Goal: Task Accomplishment & Management: Complete application form

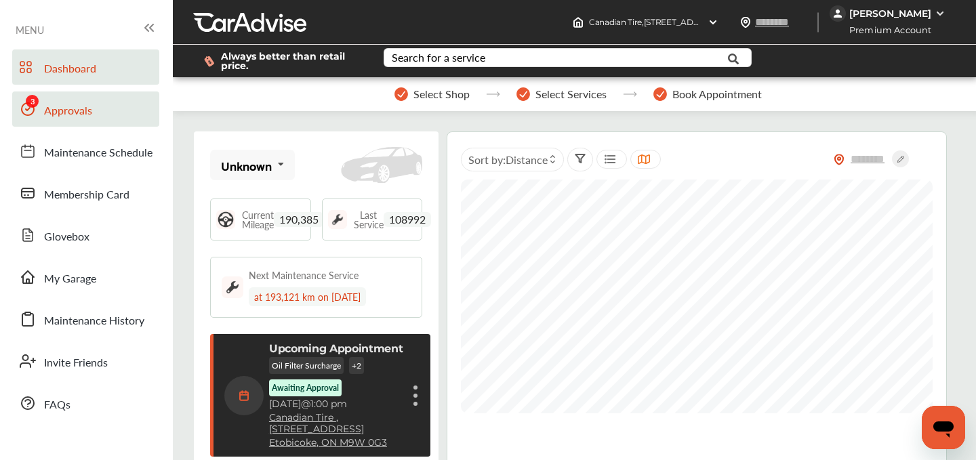
click at [73, 115] on span "Approvals" at bounding box center [68, 111] width 48 height 18
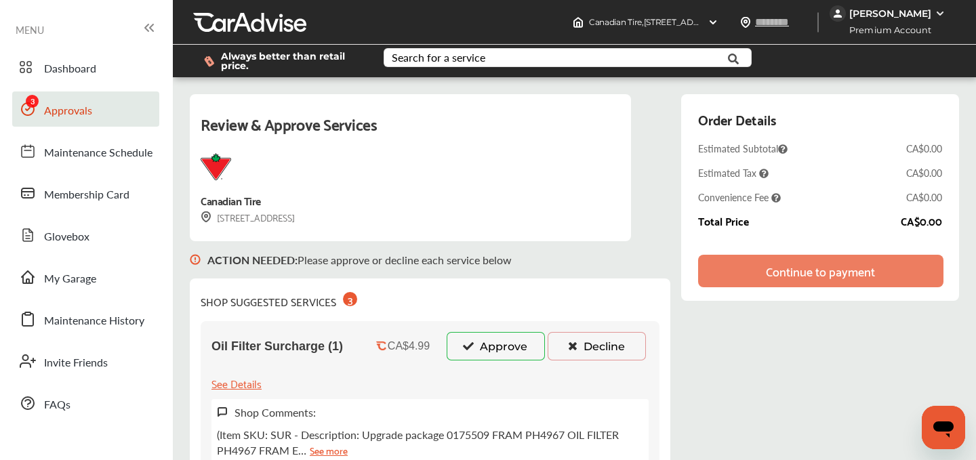
scroll to position [127, 0]
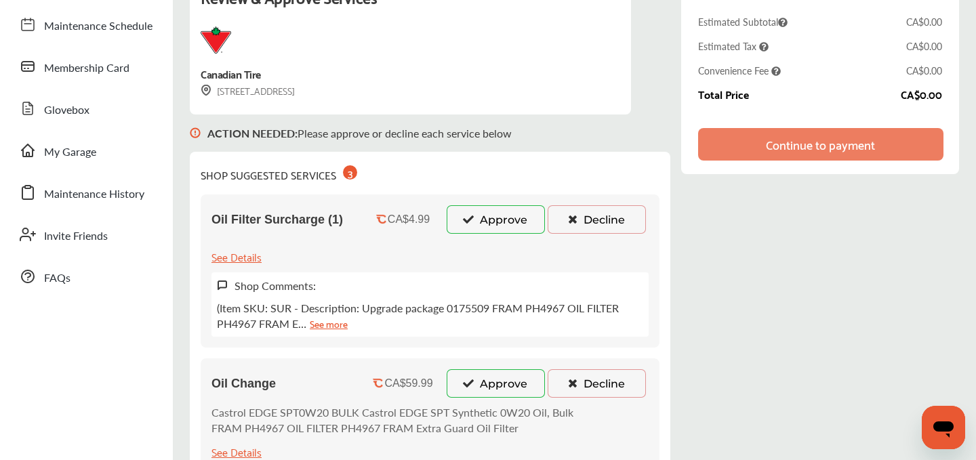
click at [491, 213] on button "Approve" at bounding box center [496, 219] width 98 height 28
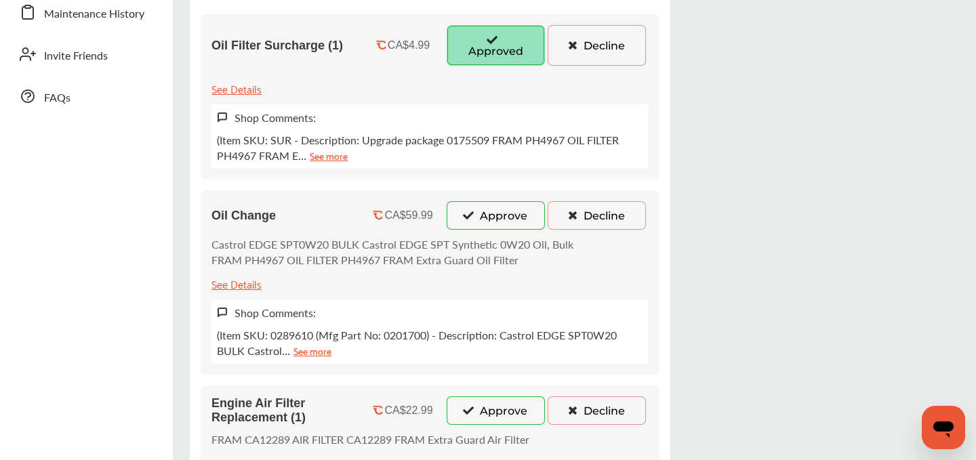
scroll to position [306, 0]
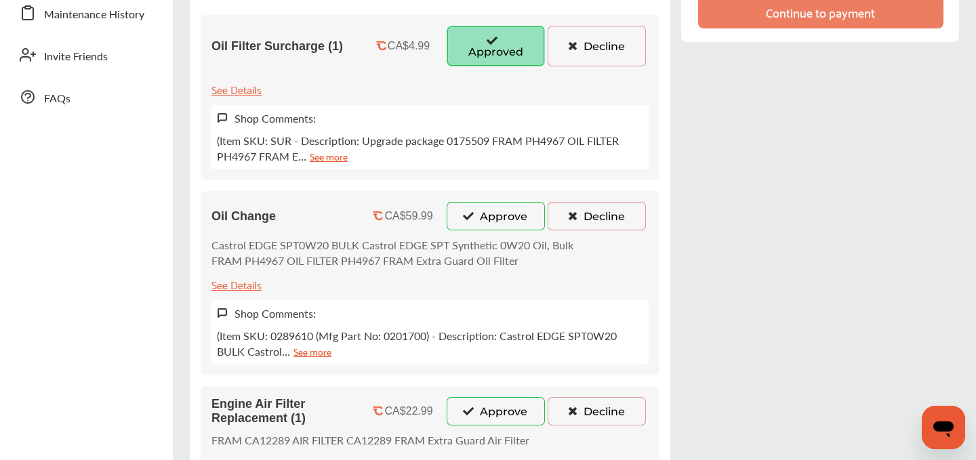
click at [478, 226] on button "Approve" at bounding box center [496, 216] width 98 height 28
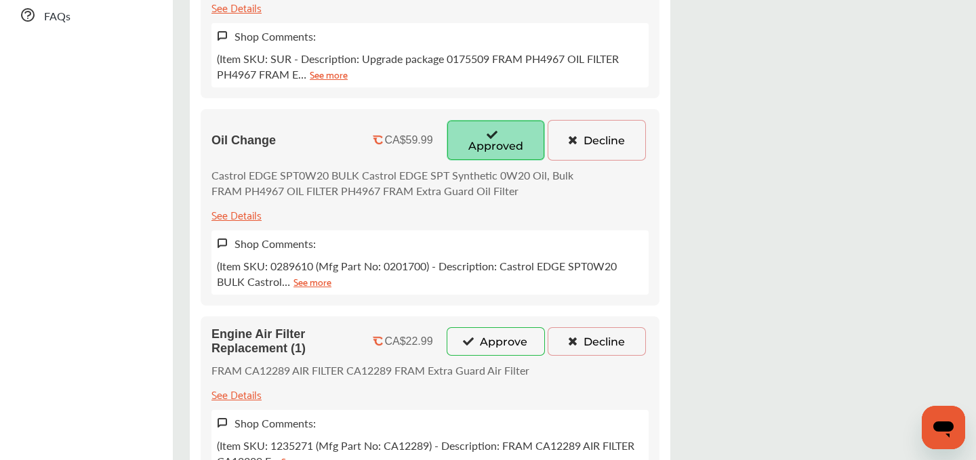
scroll to position [403, 0]
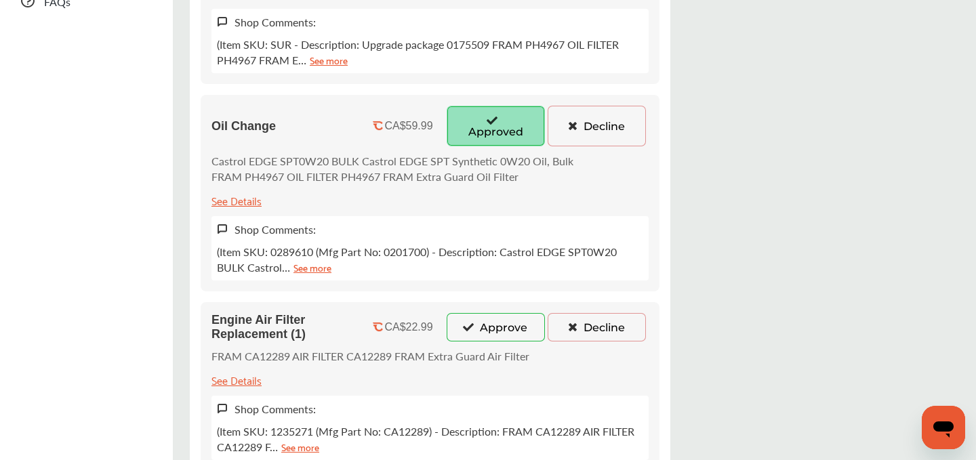
click at [478, 329] on button "Approve" at bounding box center [496, 327] width 98 height 28
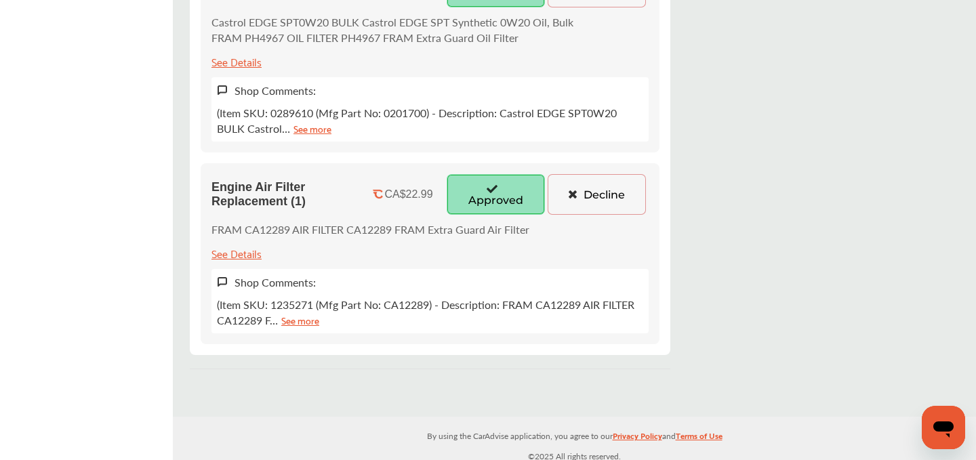
scroll to position [0, 0]
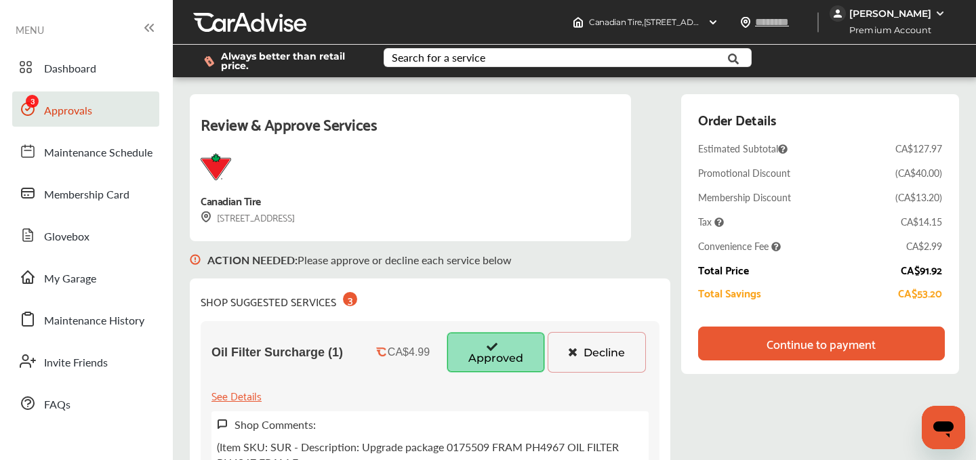
click at [826, 346] on div "Continue to payment" at bounding box center [820, 344] width 109 height 14
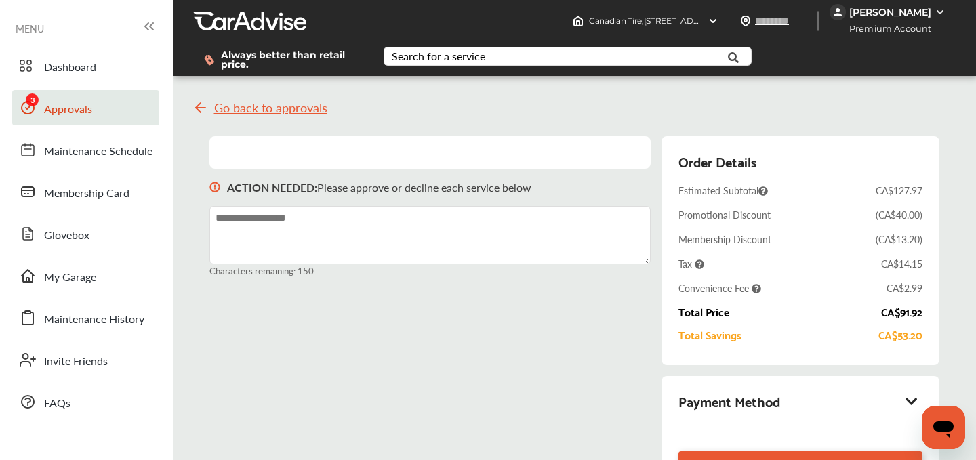
scroll to position [135, 0]
click at [908, 394] on icon at bounding box center [912, 401] width 16 height 14
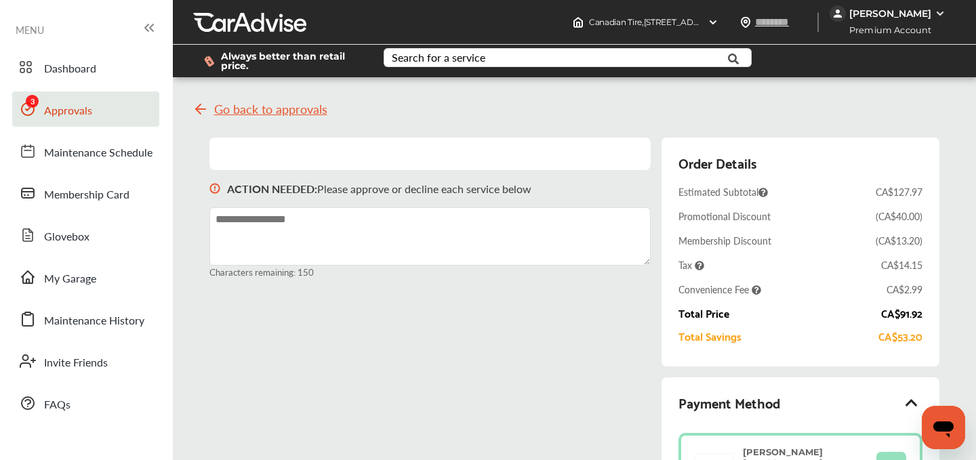
scroll to position [229, 0]
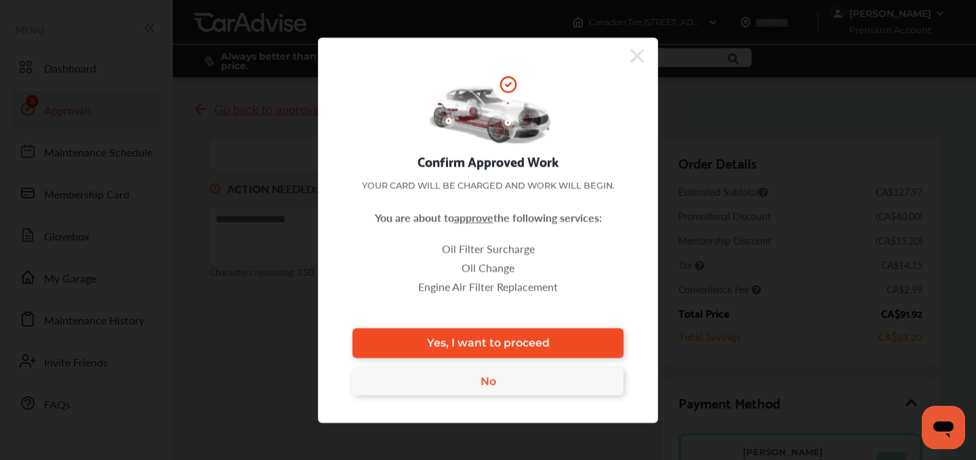
click at [518, 333] on link "Yes, I want to proceed" at bounding box center [487, 343] width 271 height 30
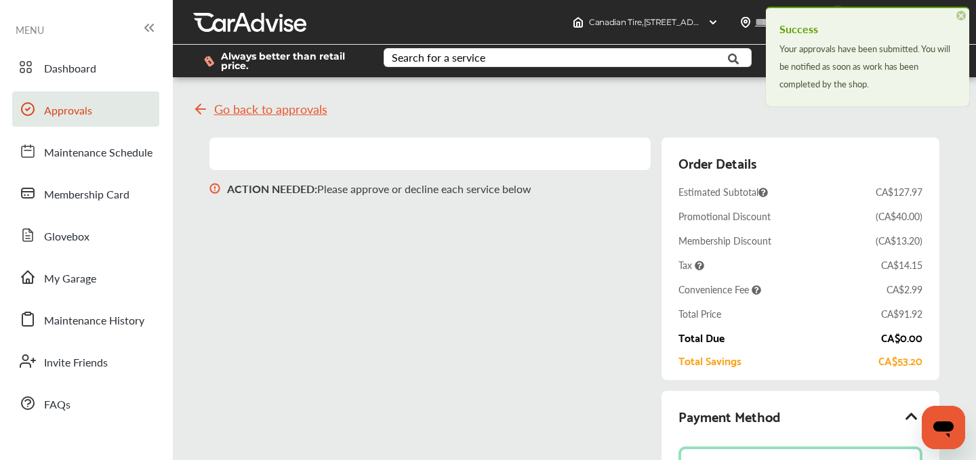
scroll to position [227, 0]
